Goal: Find contact information: Find contact information

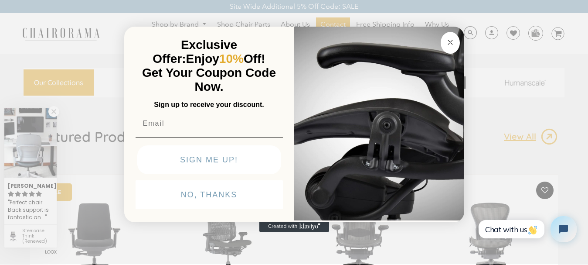
click at [451, 44] on circle "Close dialog" at bounding box center [450, 42] width 10 height 10
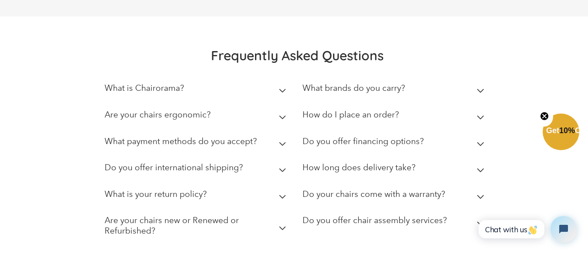
scroll to position [2512, 0]
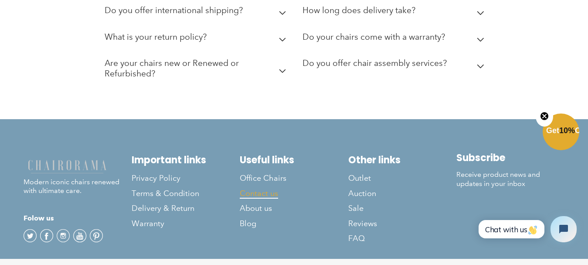
click at [264, 188] on span "Contact us" at bounding box center [259, 193] width 38 height 10
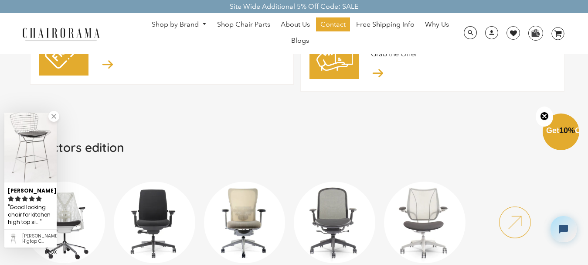
scroll to position [113, 0]
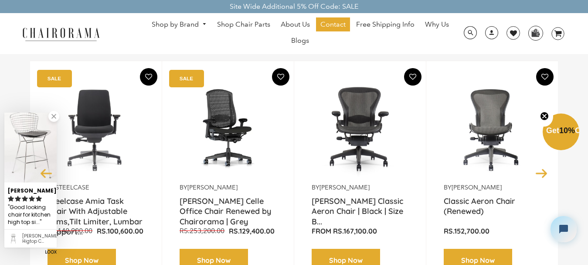
click at [54, 116] on link at bounding box center [53, 116] width 11 height 11
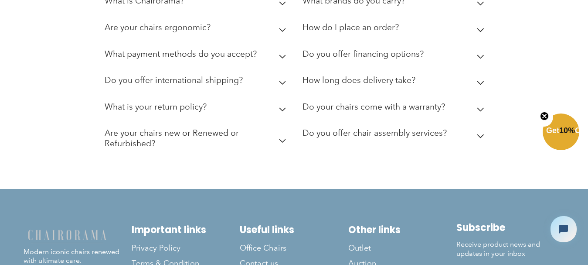
scroll to position [2512, 0]
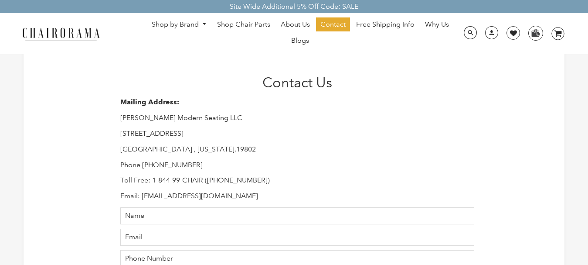
click at [147, 160] on p "Phone [PHONE_NUMBER]" at bounding box center [297, 164] width 354 height 9
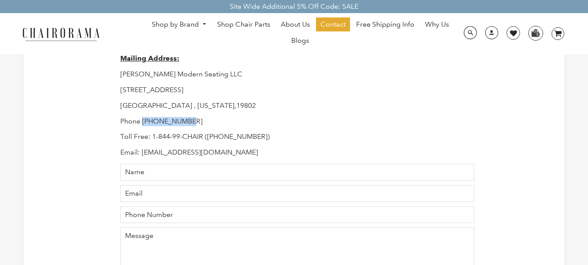
drag, startPoint x: 0, startPoint y: 0, endPoint x: 168, endPoint y: 118, distance: 205.1
click at [178, 123] on p "Phone [PHONE_NUMBER]" at bounding box center [297, 121] width 354 height 9
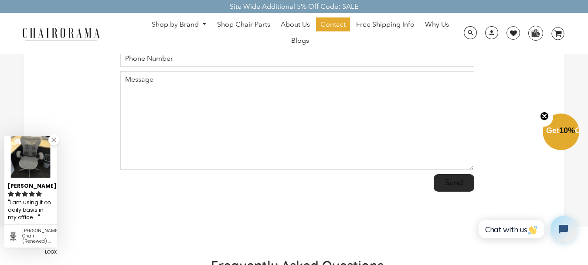
scroll to position [69, 0]
